Goal: Navigation & Orientation: Find specific page/section

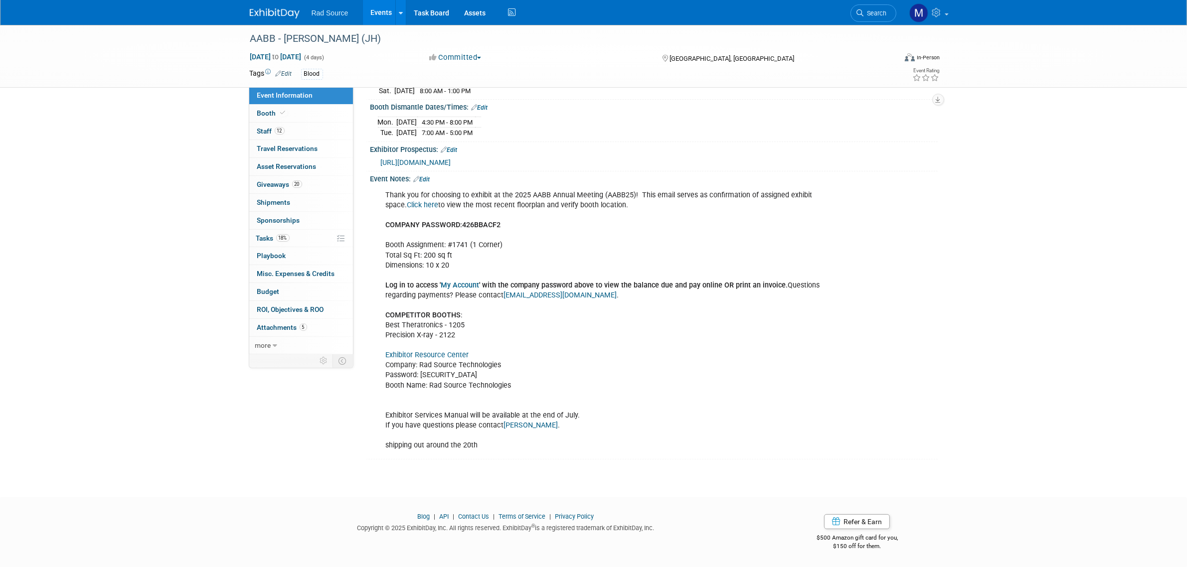
click at [258, 10] on img at bounding box center [275, 13] width 50 height 10
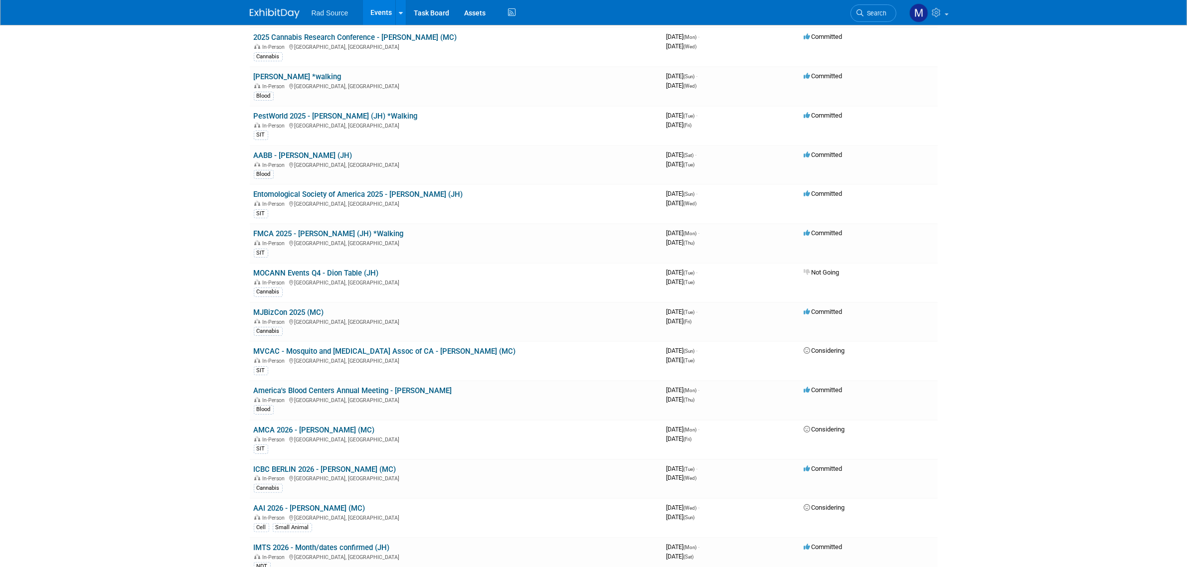
scroll to position [125, 0]
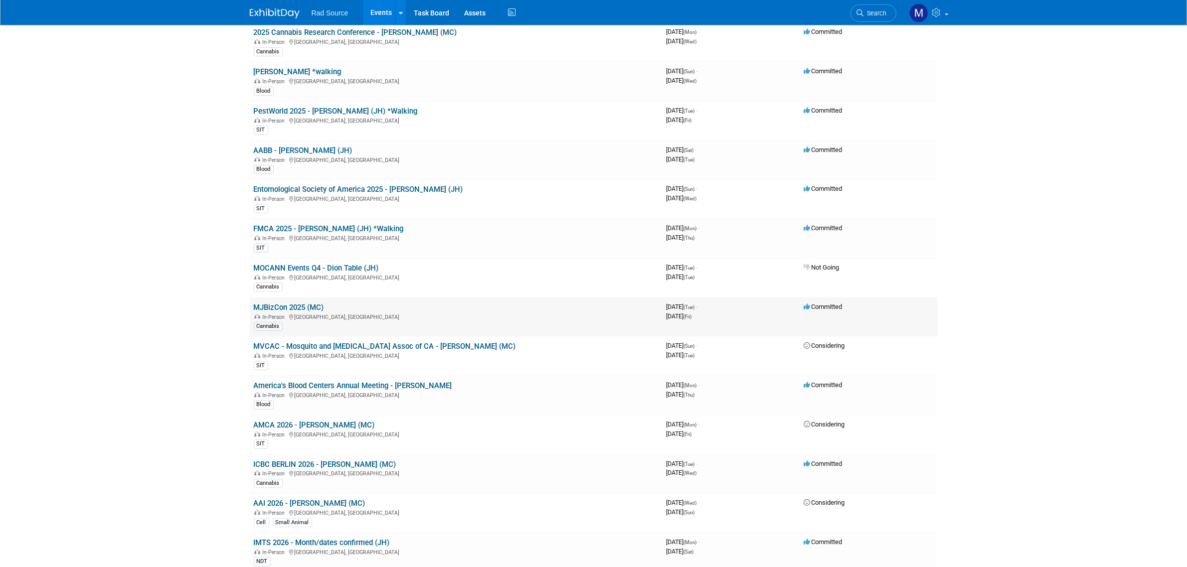
click at [318, 305] on link "MJBizCon 2025 (MC)" at bounding box center [289, 307] width 70 height 9
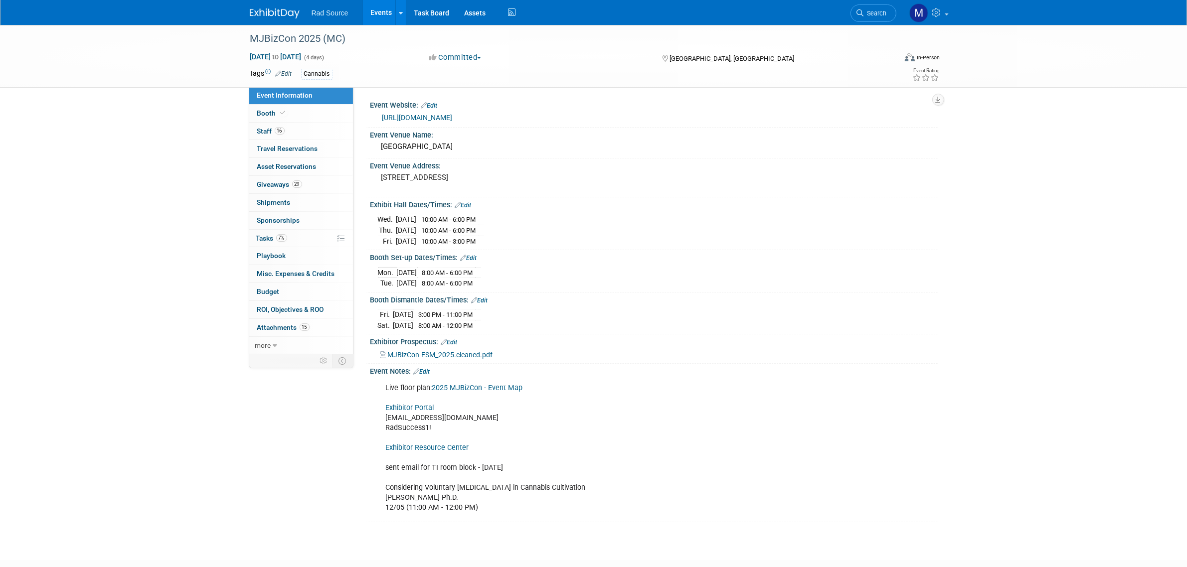
click at [434, 450] on link "Exhibitor Resource Center" at bounding box center [427, 448] width 83 height 8
drag, startPoint x: 271, startPoint y: 10, endPoint x: 300, endPoint y: 77, distance: 72.8
click at [271, 10] on img at bounding box center [275, 13] width 50 height 10
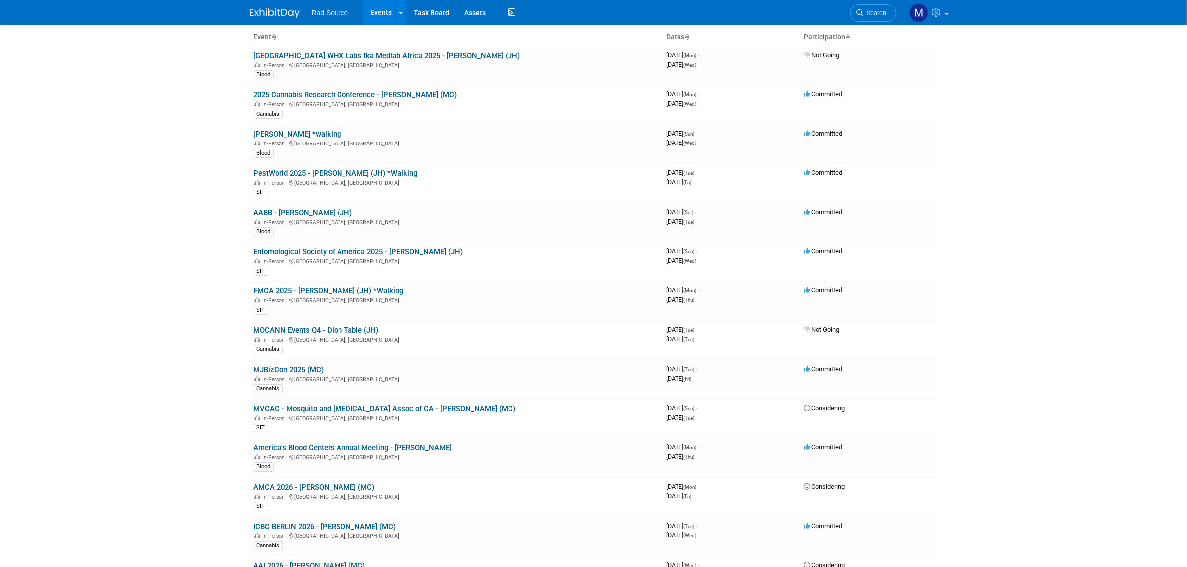
scroll to position [125, 0]
